Goal: Task Accomplishment & Management: Manage account settings

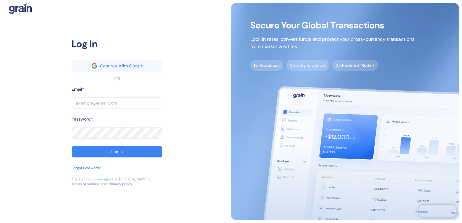
click at [125, 105] on input "text" at bounding box center [117, 102] width 91 height 11
paste input "[PERSON_NAME][EMAIL_ADDRESS][PERSON_NAME][PERSON_NAME][DOMAIN_NAME]"
type input "[PERSON_NAME][EMAIL_ADDRESS][PERSON_NAME][PERSON_NAME][DOMAIN_NAME]"
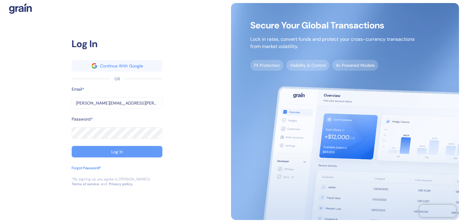
click at [102, 149] on button "Log In" at bounding box center [117, 151] width 91 height 11
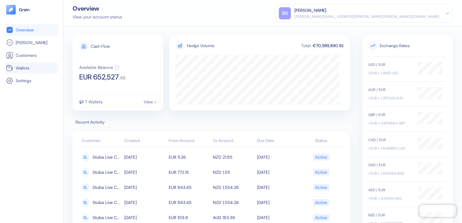
click at [24, 67] on span "Wallets" at bounding box center [23, 68] width 14 height 6
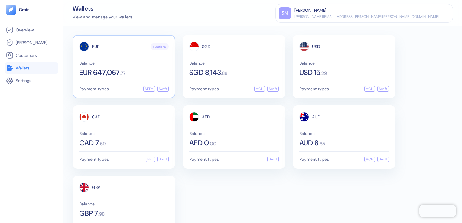
click at [108, 69] on span "EUR 647,067" at bounding box center [99, 72] width 41 height 7
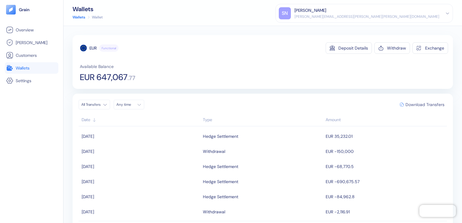
click at [407, 105] on span "Download Transfers" at bounding box center [424, 104] width 39 height 4
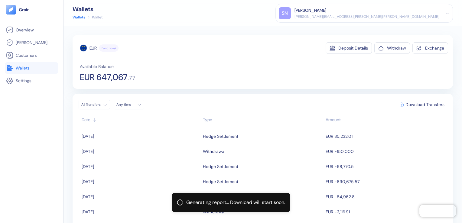
click at [20, 70] on span "Wallets" at bounding box center [23, 68] width 14 height 6
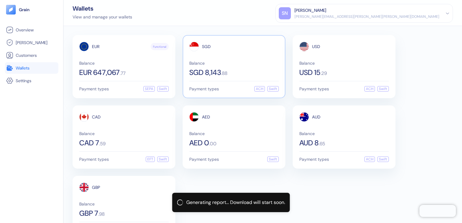
click at [230, 68] on div "Balance SGD 8,143 . 88" at bounding box center [233, 68] width 89 height 15
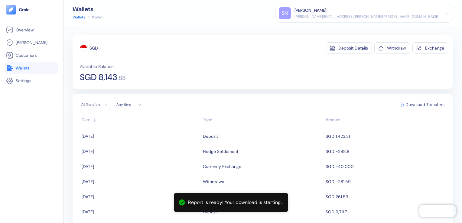
click at [414, 104] on span "Download Transfers" at bounding box center [424, 104] width 39 height 4
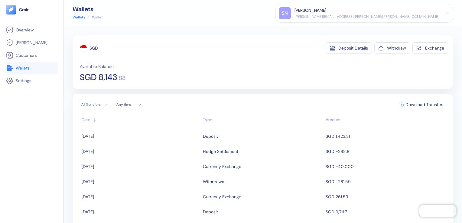
click at [18, 67] on span "Wallets" at bounding box center [23, 68] width 14 height 6
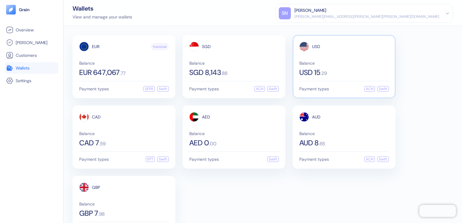
click at [318, 74] on span "USD 15" at bounding box center [309, 72] width 21 height 7
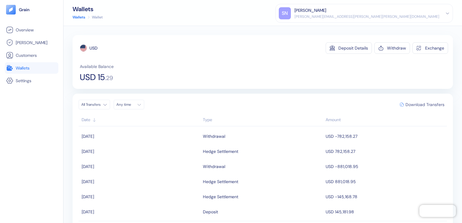
click at [417, 106] on span "Download Transfers" at bounding box center [424, 104] width 39 height 4
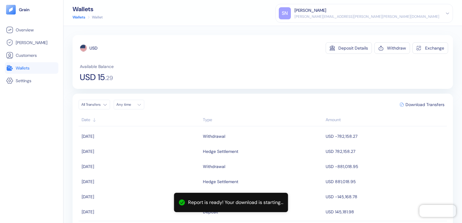
click at [24, 66] on span "Wallets" at bounding box center [23, 68] width 14 height 6
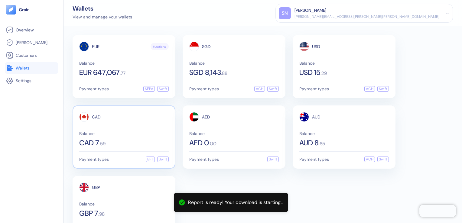
click at [87, 143] on span "CAD 7" at bounding box center [89, 142] width 20 height 7
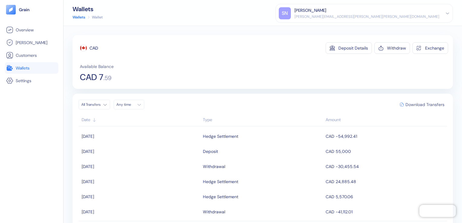
click at [415, 103] on span "Download Transfers" at bounding box center [424, 104] width 39 height 4
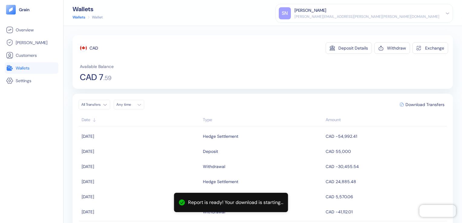
click at [29, 68] on span "Wallets" at bounding box center [23, 68] width 14 height 6
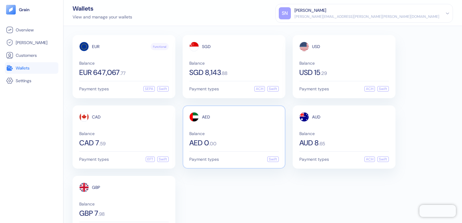
click at [197, 140] on span "AED 0" at bounding box center [199, 142] width 20 height 7
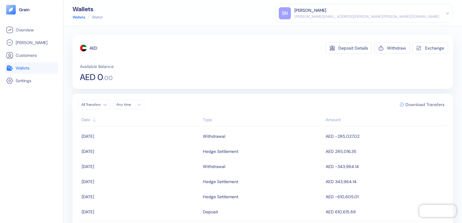
click at [411, 106] on span "Download Transfers" at bounding box center [424, 104] width 39 height 4
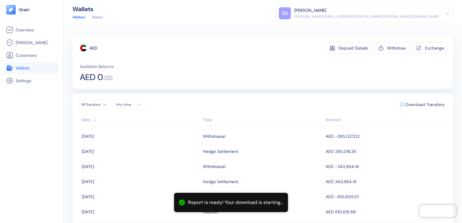
click at [24, 67] on span "Wallets" at bounding box center [23, 68] width 14 height 6
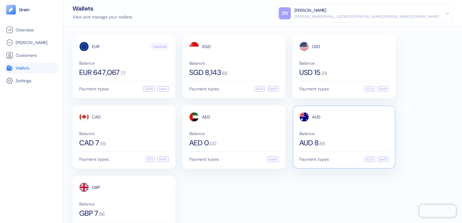
click at [311, 146] on span "AUD 8" at bounding box center [308, 142] width 19 height 7
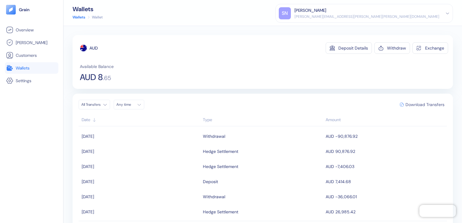
click at [418, 105] on span "Download Transfers" at bounding box center [424, 104] width 39 height 4
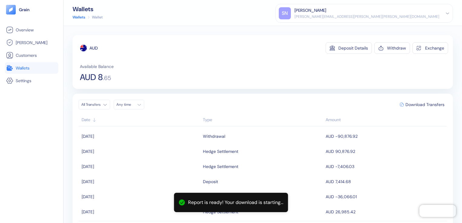
click at [15, 68] on link "Wallets" at bounding box center [31, 67] width 51 height 7
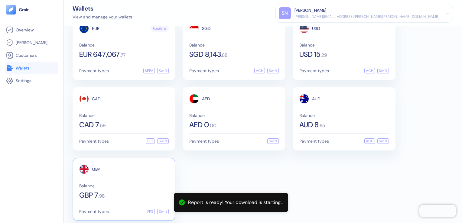
scroll to position [24, 0]
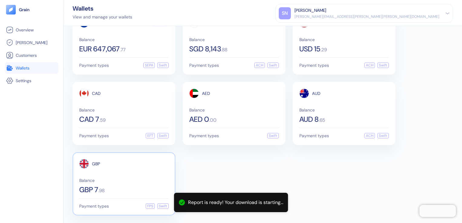
click at [102, 186] on div "GBP 7 . 98" at bounding box center [123, 189] width 89 height 7
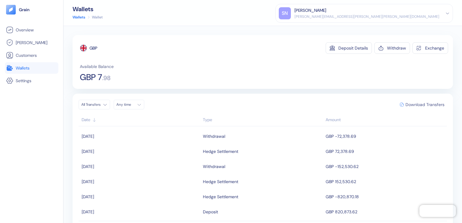
click at [414, 103] on span "Download Transfers" at bounding box center [424, 104] width 39 height 4
click at [33, 70] on link "Wallets" at bounding box center [31, 67] width 51 height 7
